Goal: Transaction & Acquisition: Purchase product/service

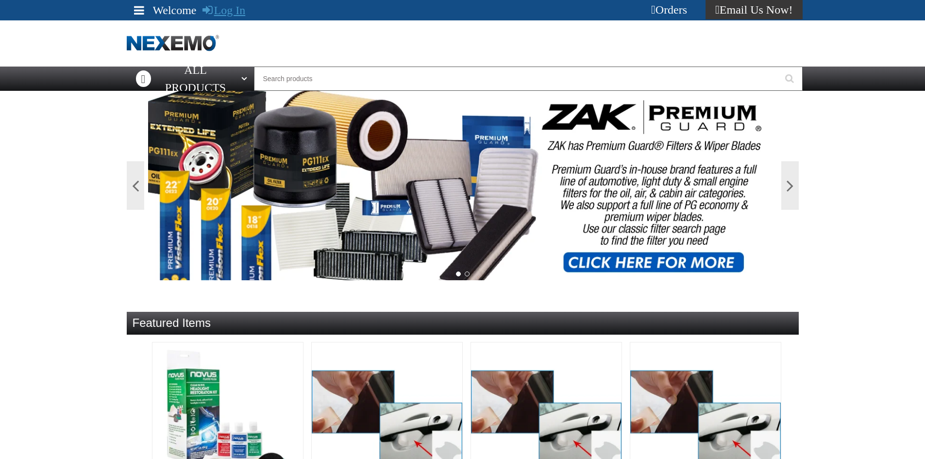
click at [228, 11] on link "Log In" at bounding box center [223, 10] width 43 height 13
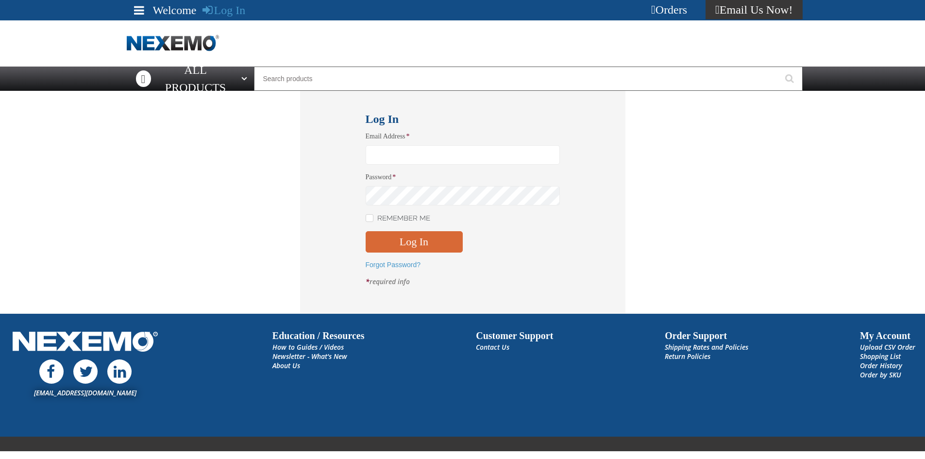
type input "sspolar01@vtaig.com"
click at [422, 236] on button "Log In" at bounding box center [414, 241] width 97 height 21
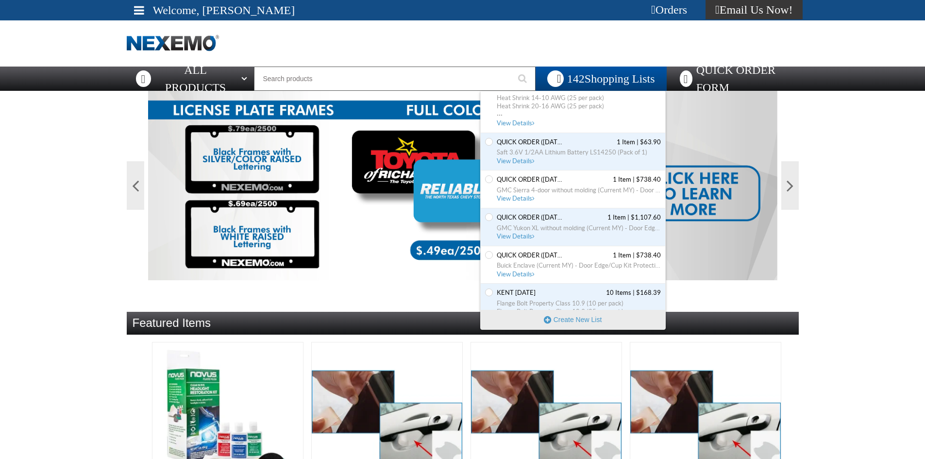
scroll to position [534, 0]
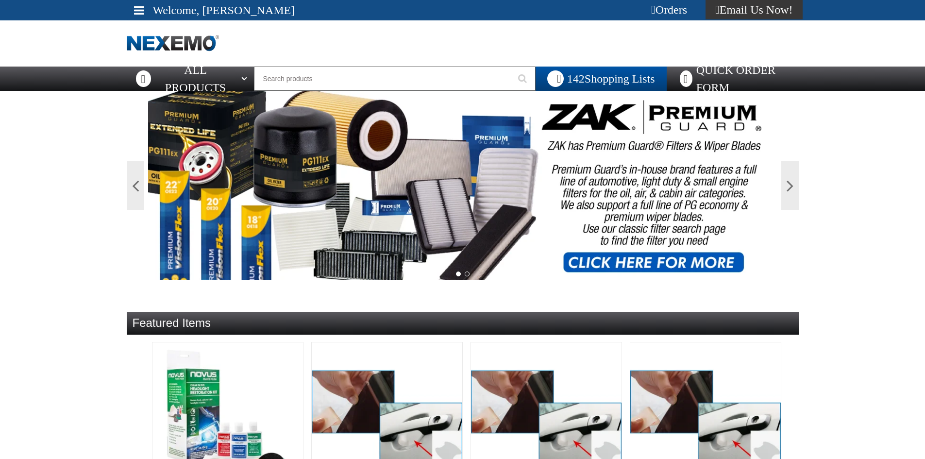
click at [672, 8] on div "Orders" at bounding box center [669, 9] width 73 height 19
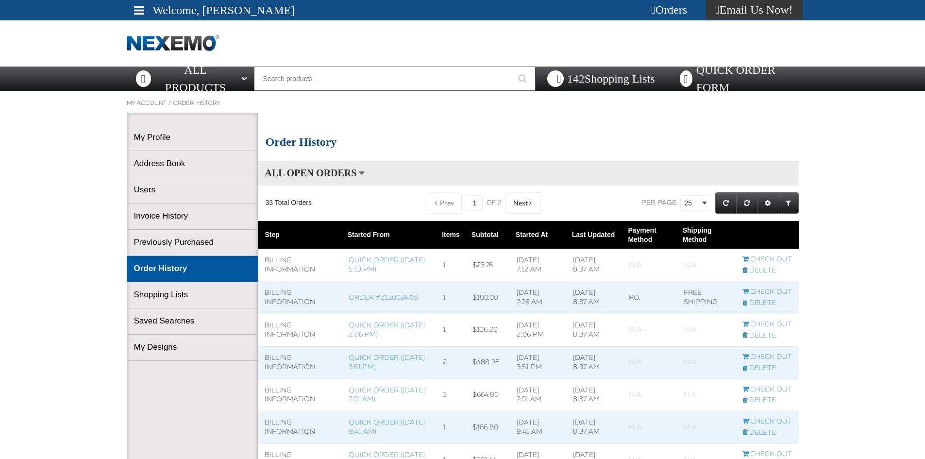
scroll to position [0, 0]
click at [592, 74] on span "142 Shopping Lists" at bounding box center [611, 78] width 88 height 13
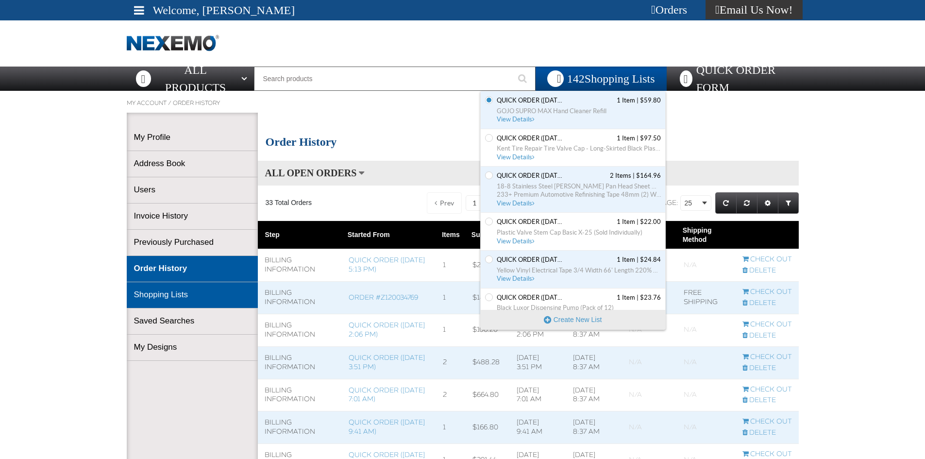
click at [160, 291] on link "Shopping Lists" at bounding box center [192, 294] width 117 height 11
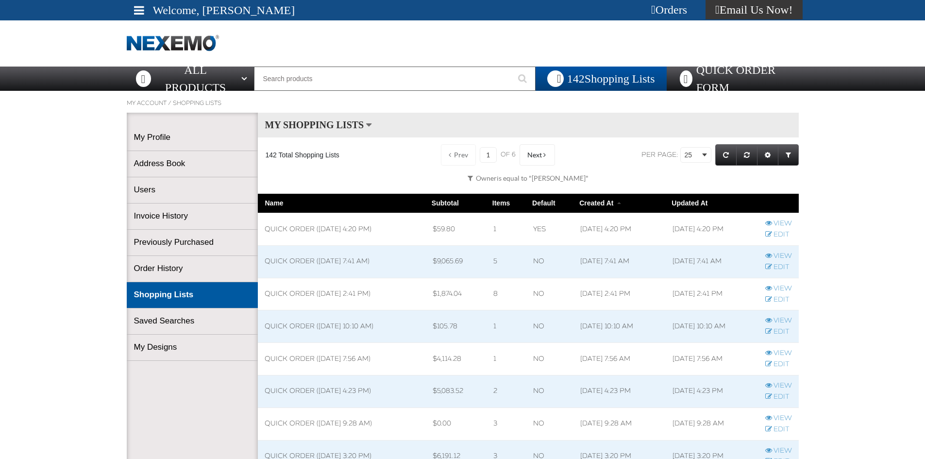
scroll to position [0, 0]
click at [781, 268] on link "Edit" at bounding box center [778, 267] width 27 height 9
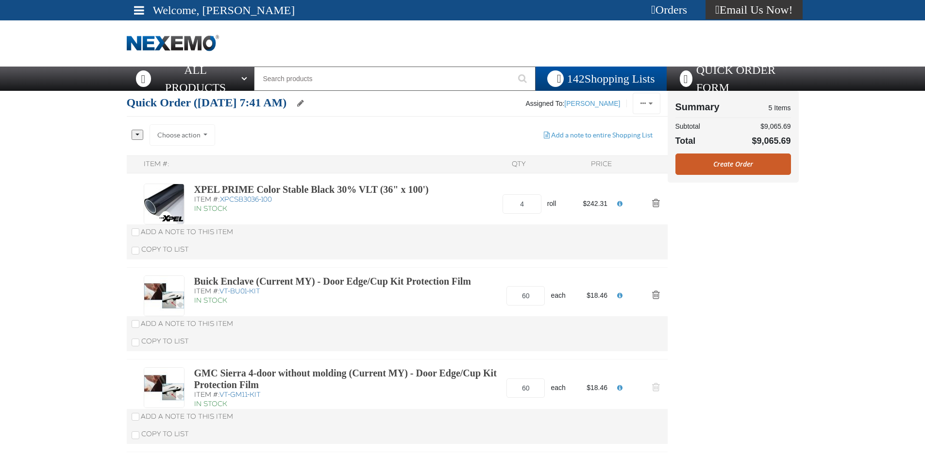
click at [652, 386] on span "Action Remove GMC Sierra 4-door without molding (Current MY) - Door Edge/Cup Ki…" at bounding box center [656, 387] width 8 height 10
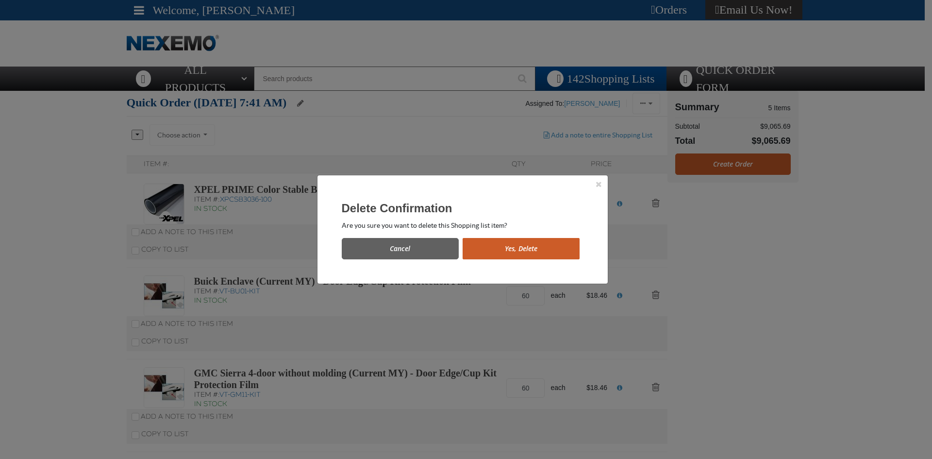
click at [510, 250] on button "Yes, Delete" at bounding box center [521, 248] width 117 height 21
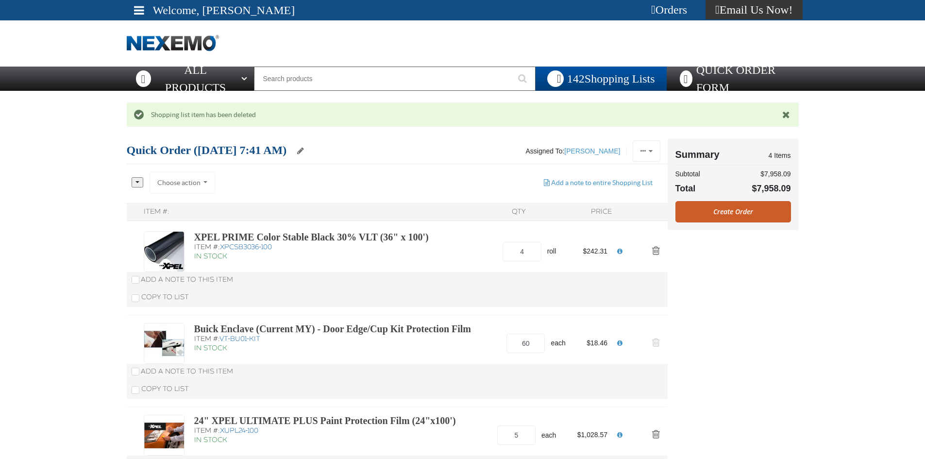
click at [661, 342] on button "Action Remove Buick Enclave (Current MY) - Door Edge/Cup Kit Protection Film fr…" at bounding box center [655, 343] width 23 height 21
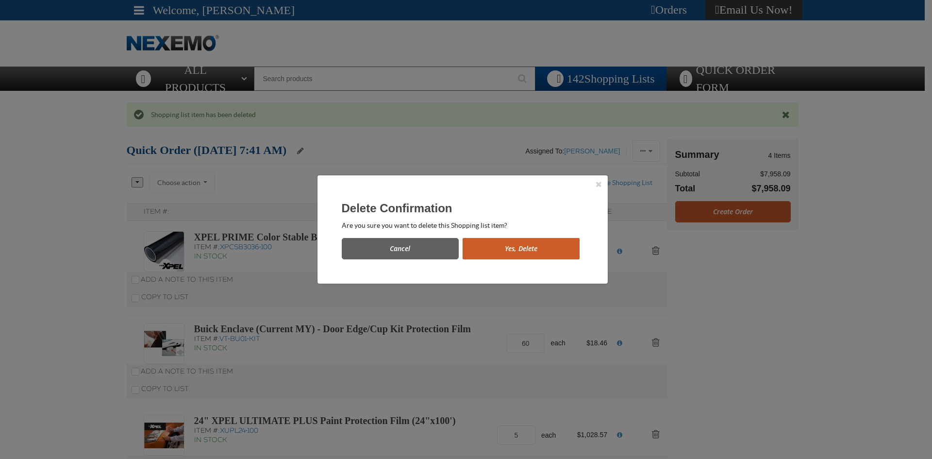
click at [533, 254] on button "Yes, Delete" at bounding box center [521, 248] width 117 height 21
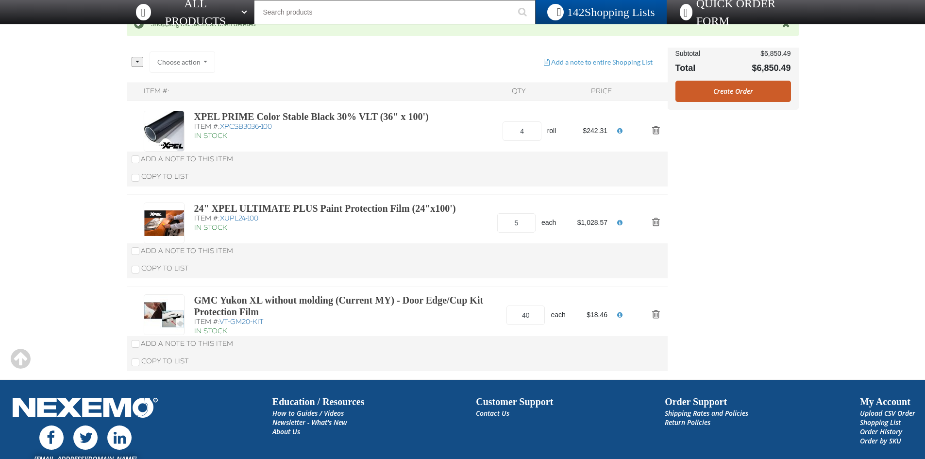
scroll to position [97, 0]
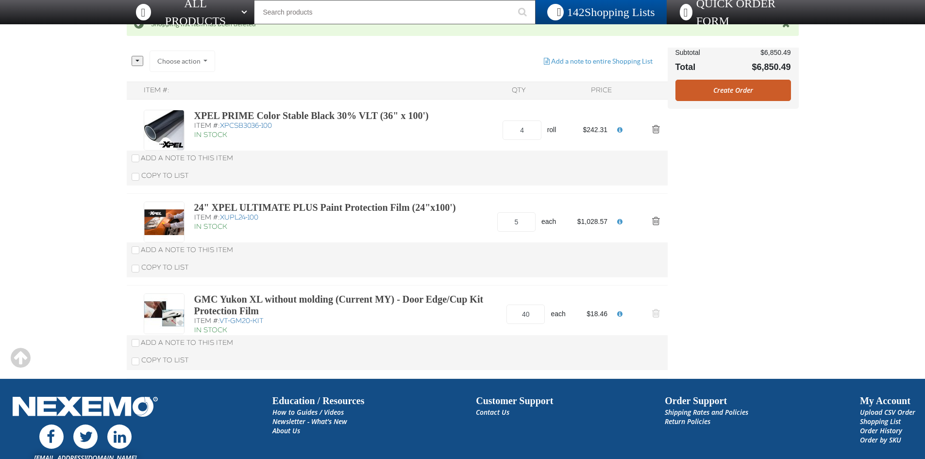
click at [660, 310] on button "Action Remove GMC Yukon XL without molding (Current MY) - Door Edge/Cup Kit Pro…" at bounding box center [655, 314] width 23 height 21
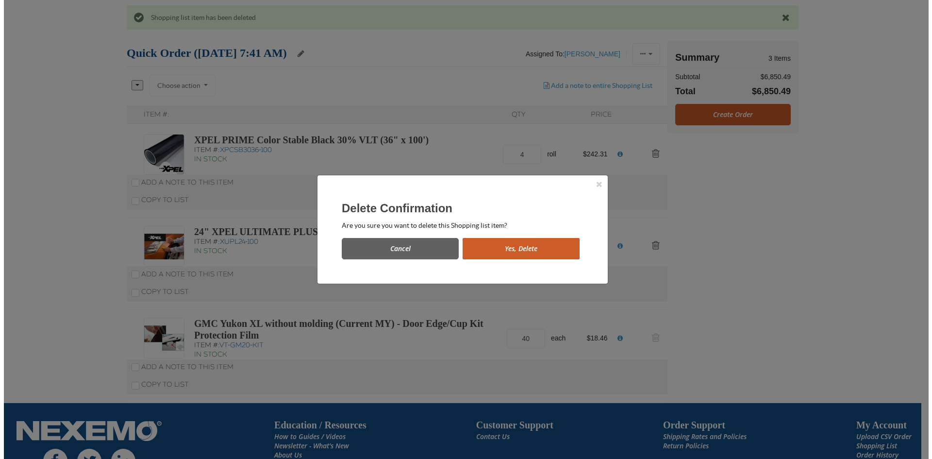
scroll to position [0, 0]
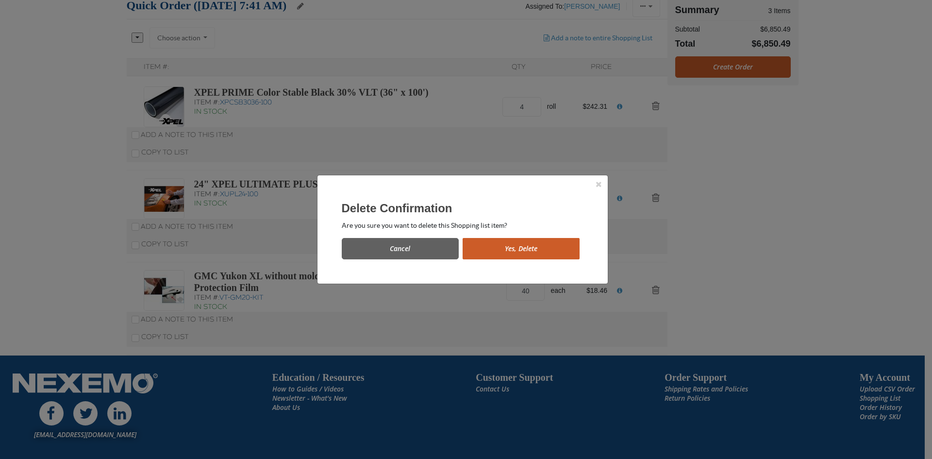
click at [516, 253] on button "Yes, Delete" at bounding box center [521, 248] width 117 height 21
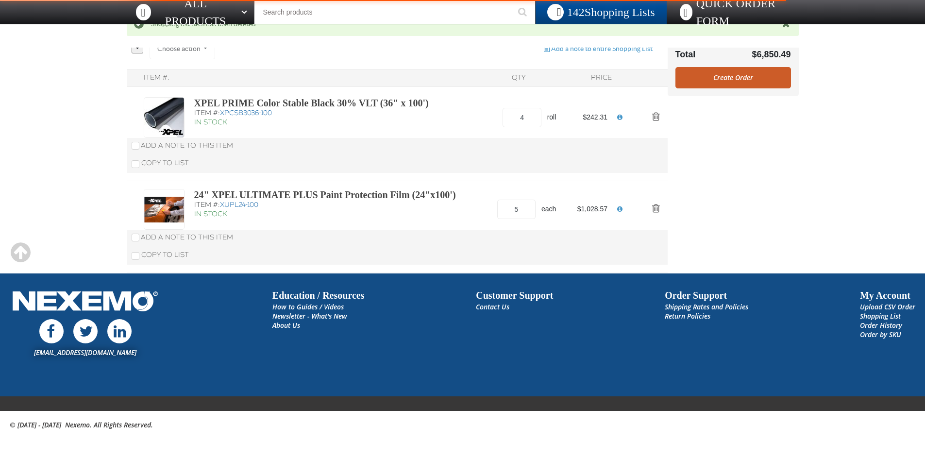
scroll to position [110, 0]
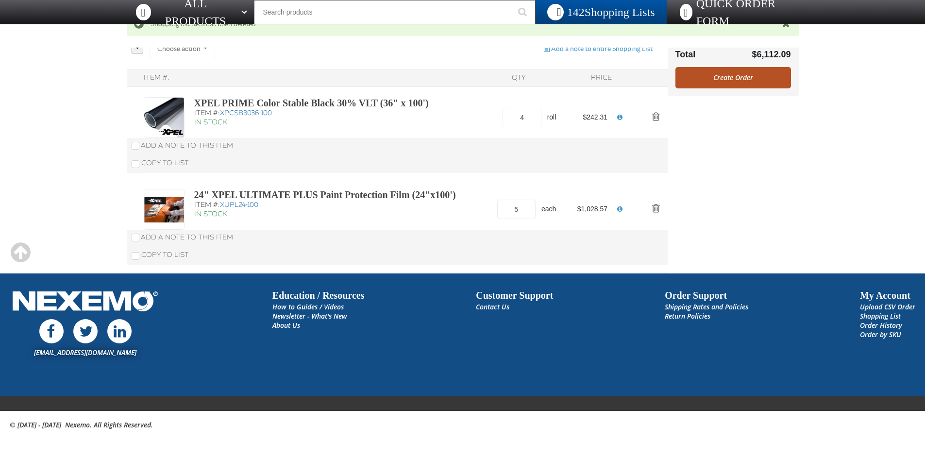
click at [739, 78] on link "Create Order" at bounding box center [733, 77] width 116 height 21
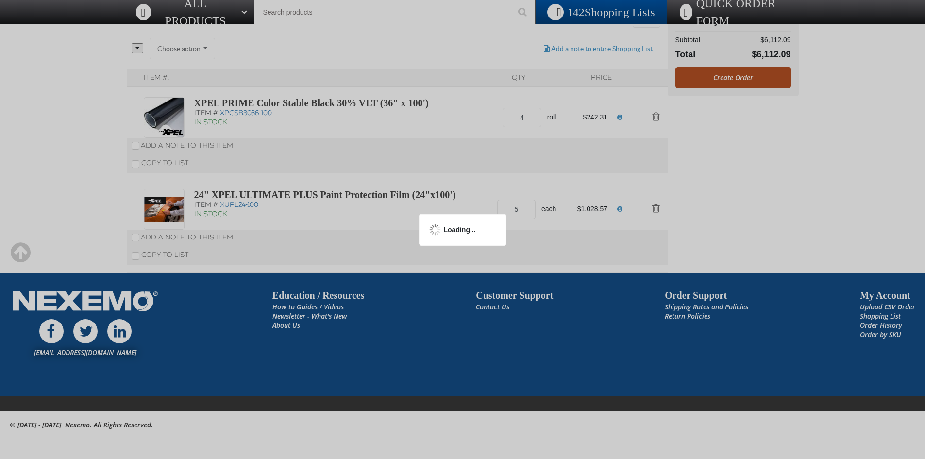
scroll to position [62, 0]
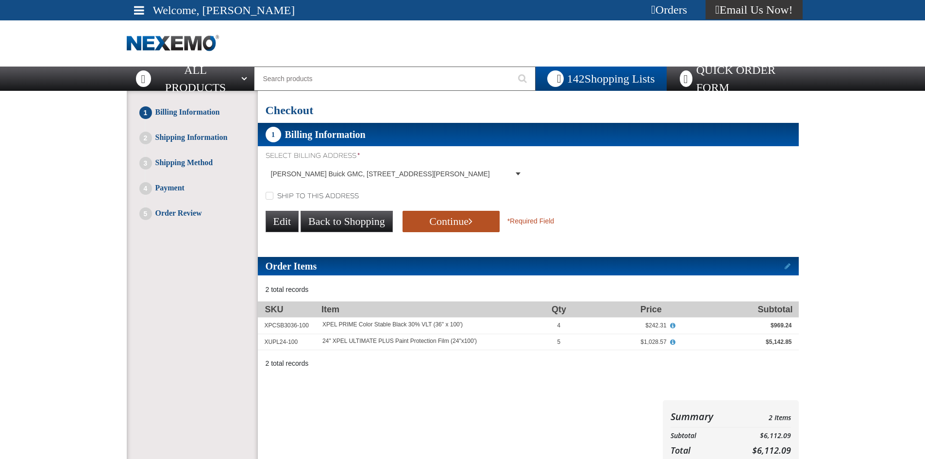
click at [445, 218] on button "Continue" at bounding box center [451, 221] width 97 height 21
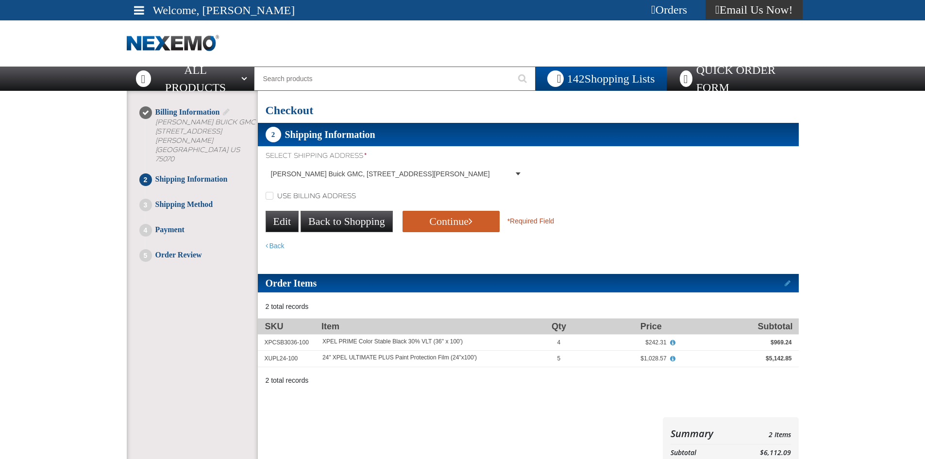
click at [445, 218] on button "Continue" at bounding box center [451, 221] width 97 height 21
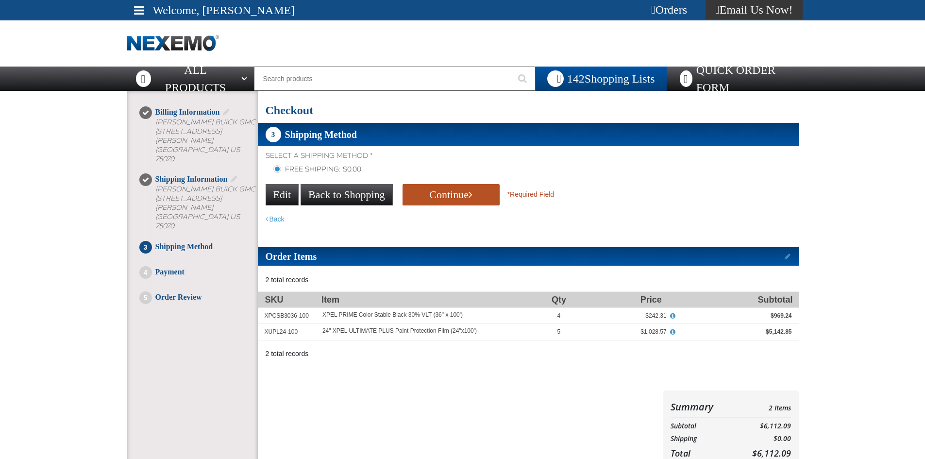
click at [440, 190] on button "Continue" at bounding box center [451, 194] width 97 height 21
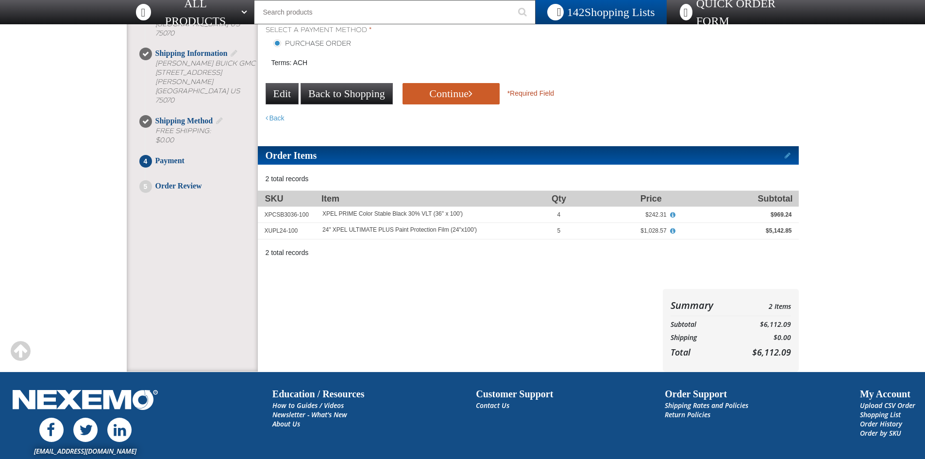
scroll to position [49, 0]
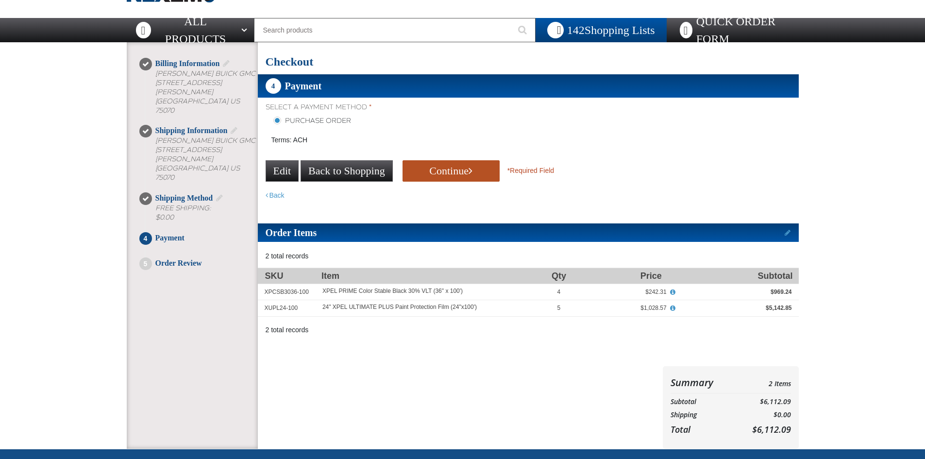
click at [461, 169] on button "Continue" at bounding box center [451, 170] width 97 height 21
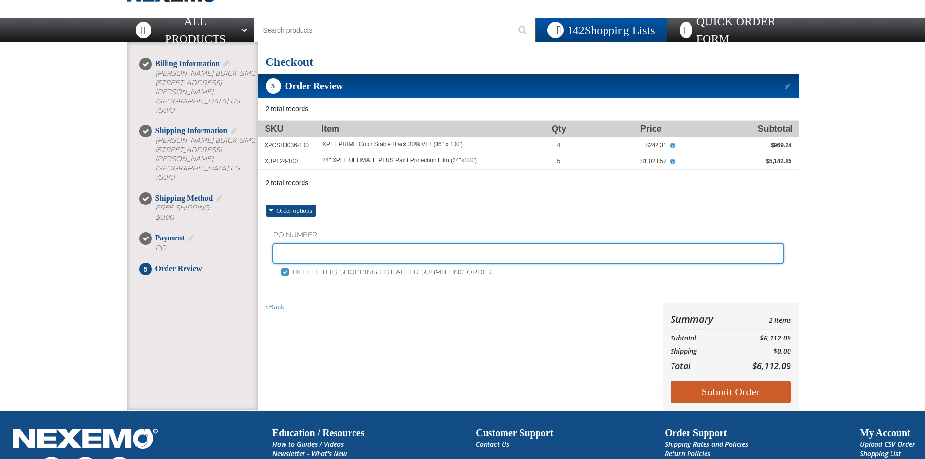
click at [328, 253] on input "text" at bounding box center [528, 253] width 510 height 19
type input "STOCK-SS"
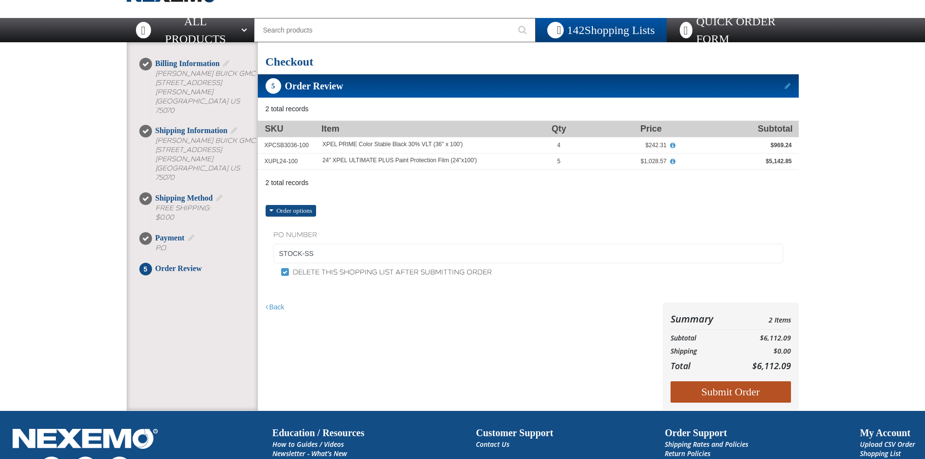
click at [736, 386] on button "Submit Order" at bounding box center [731, 391] width 120 height 21
